Goal: Information Seeking & Learning: Check status

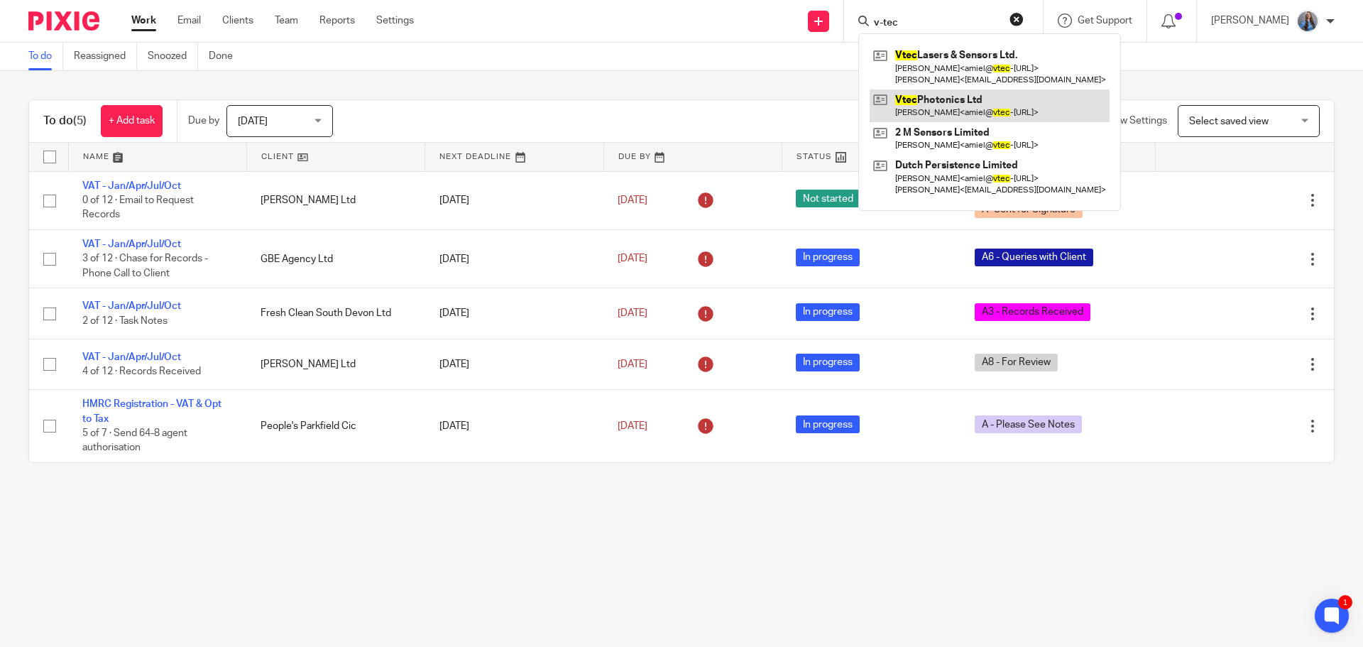
type input "v-tec"
click at [937, 99] on link at bounding box center [990, 105] width 240 height 33
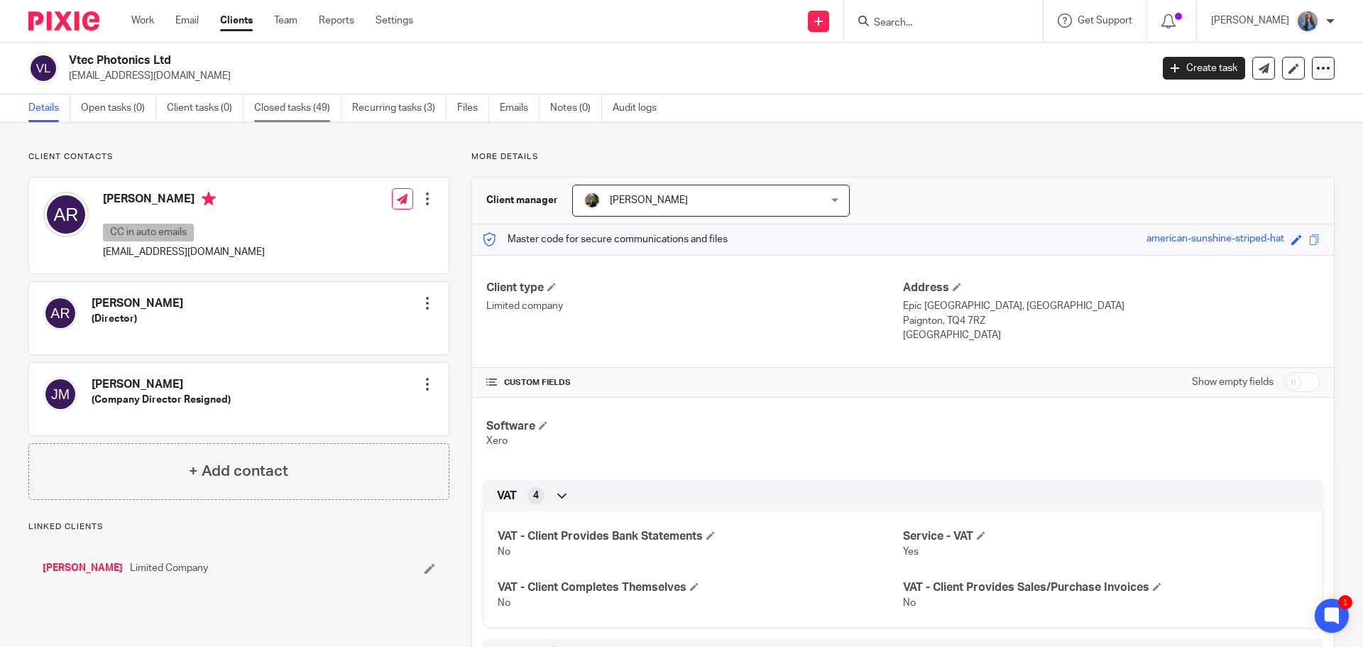
click at [288, 113] on link "Closed tasks (49)" at bounding box center [297, 108] width 87 height 28
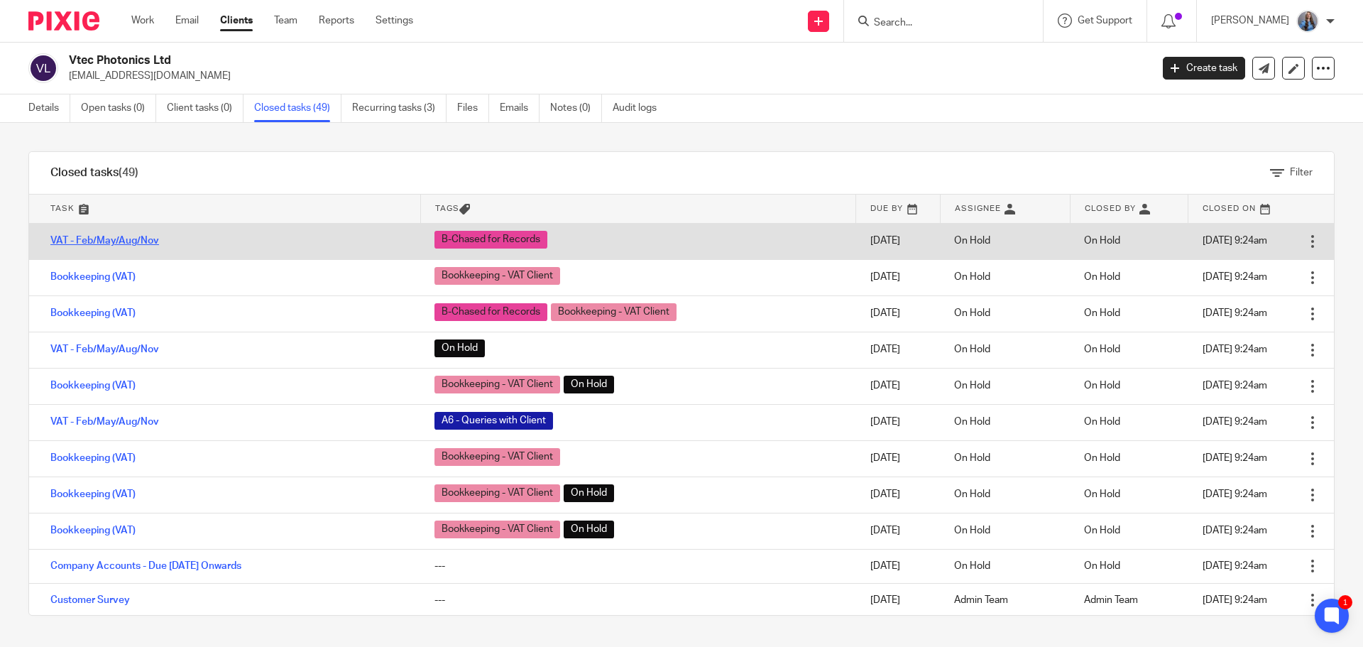
click at [157, 239] on link "VAT - Feb/May/Aug/Nov" at bounding box center [104, 241] width 109 height 10
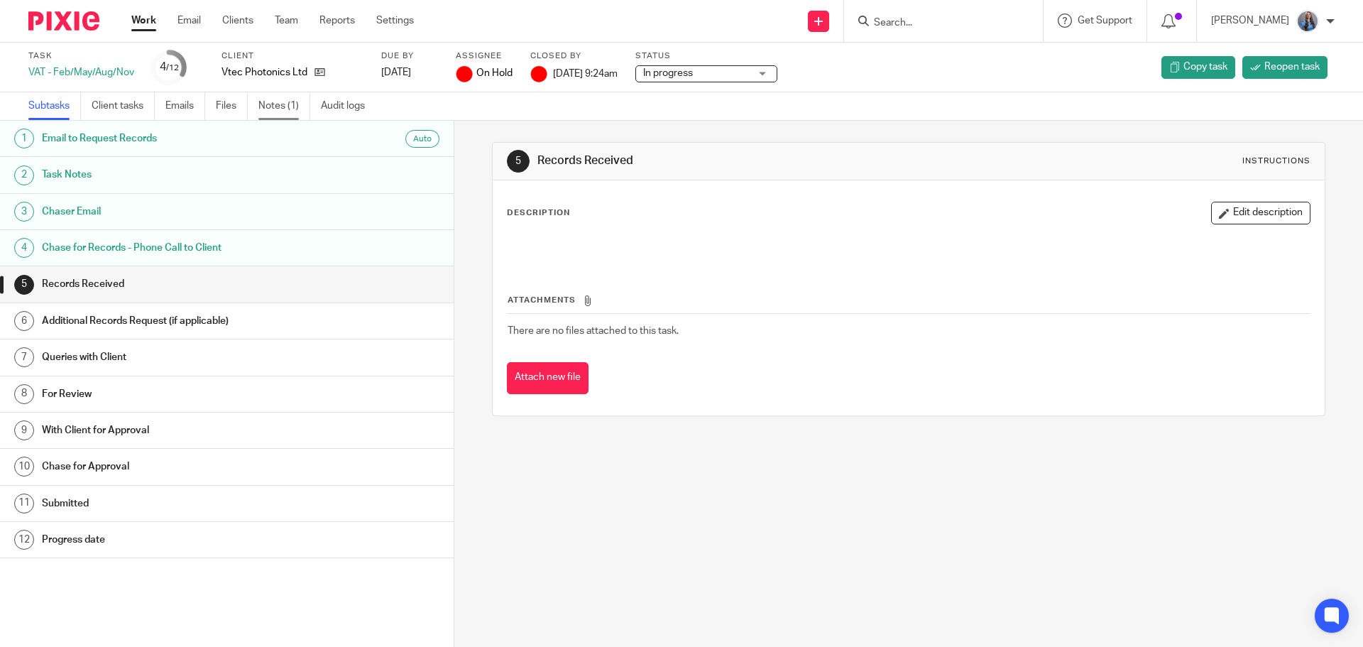
click at [271, 98] on link "Notes (1)" at bounding box center [284, 106] width 52 height 28
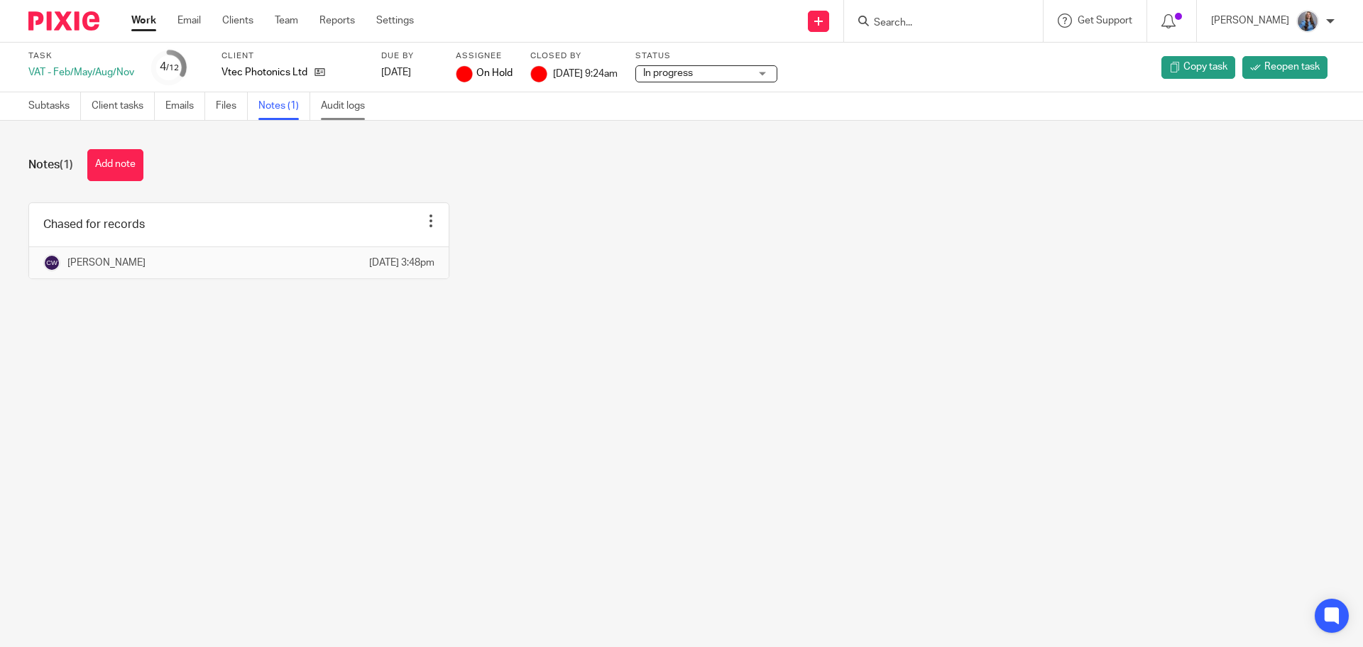
click at [332, 106] on link "Audit logs" at bounding box center [348, 106] width 55 height 28
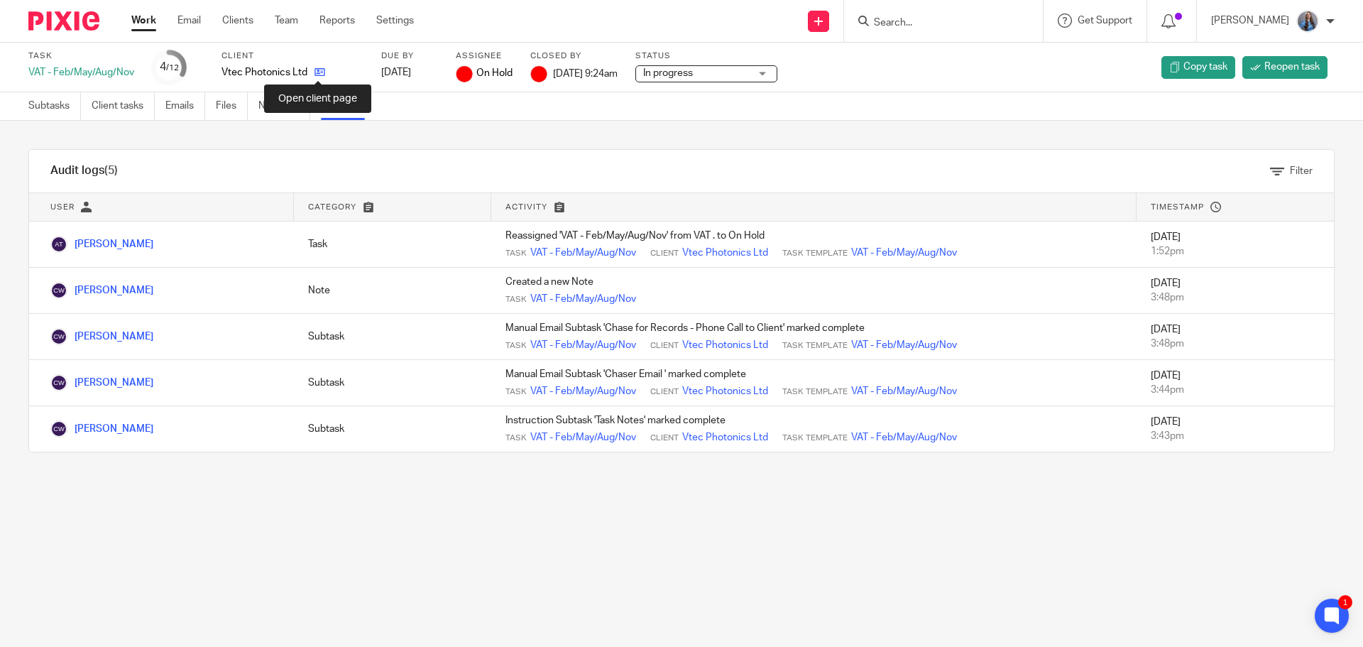
click at [315, 72] on icon at bounding box center [320, 72] width 11 height 11
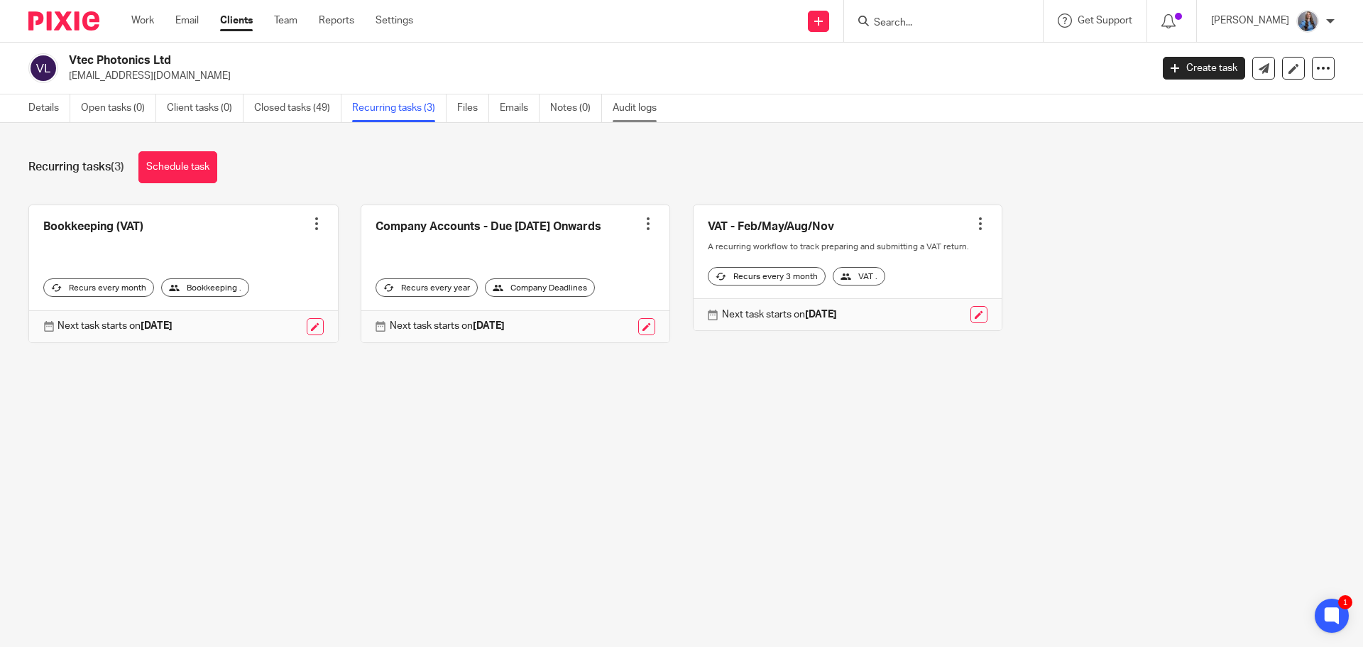
click at [614, 107] on link "Audit logs" at bounding box center [640, 108] width 55 height 28
